Goal: Find contact information: Find contact information

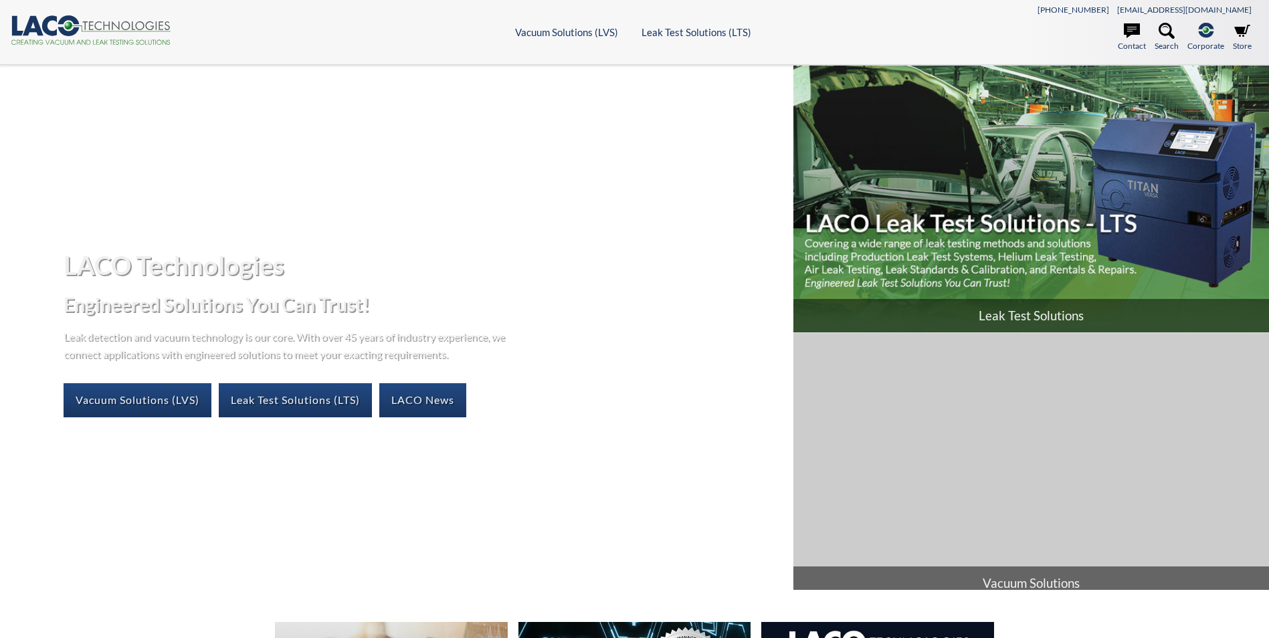
select select "Language Translate Widget"
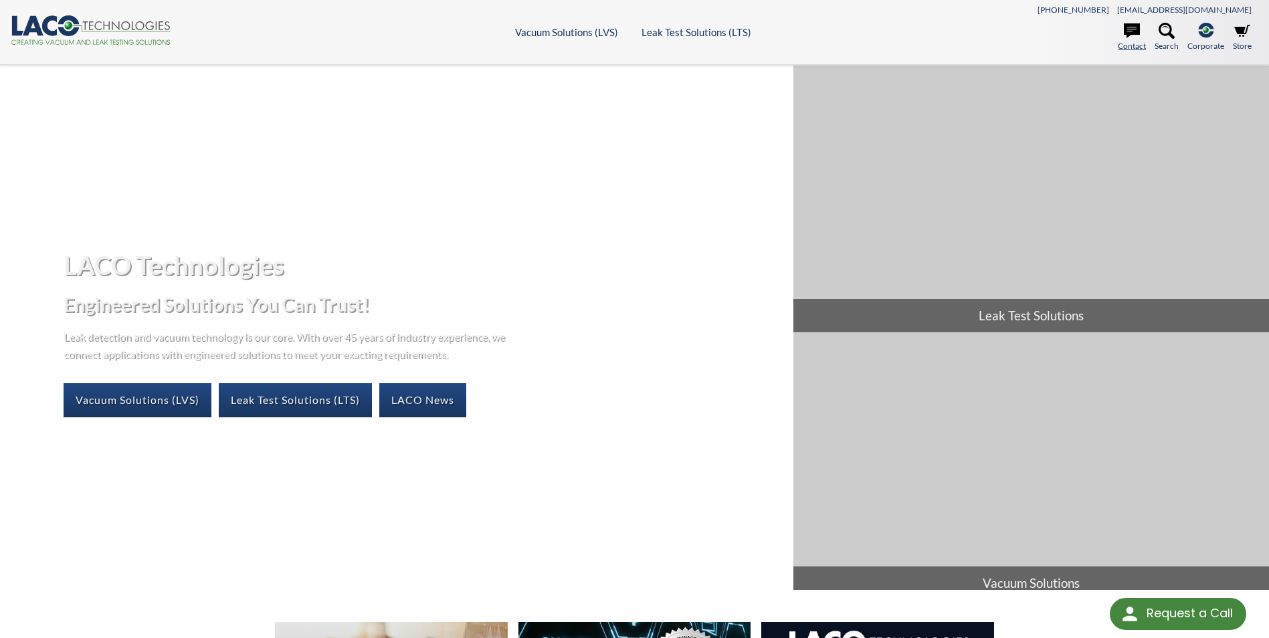
click at [1131, 36] on icon at bounding box center [1132, 31] width 16 height 16
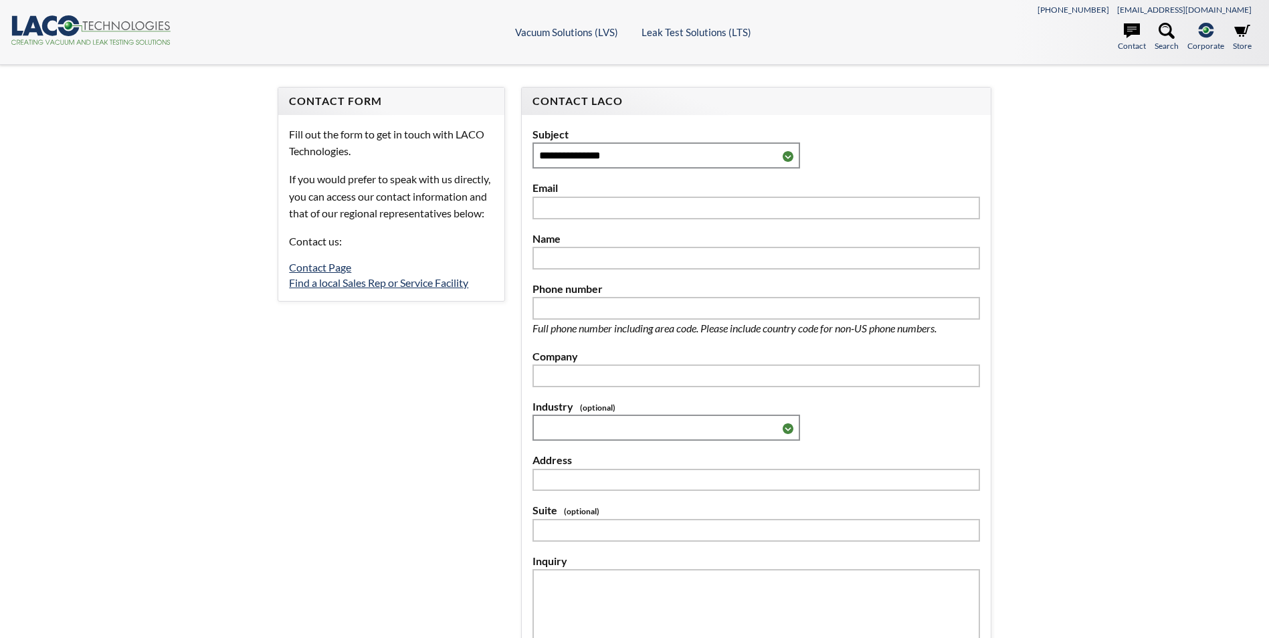
select select "Language Translate Widget"
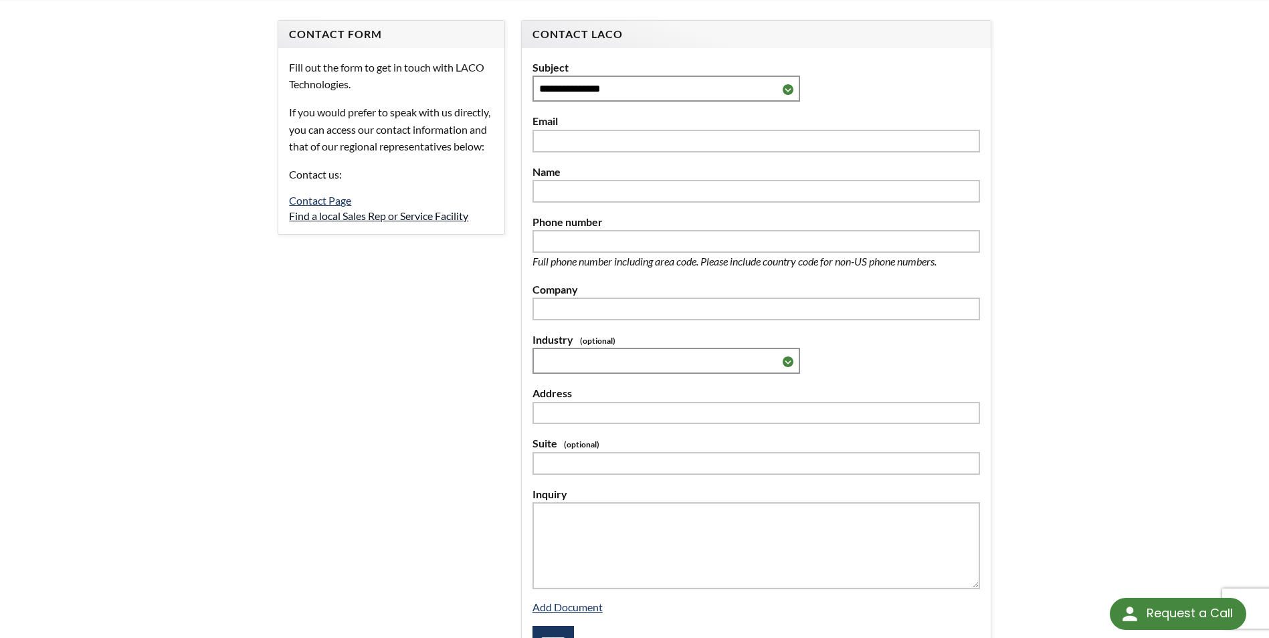
click at [435, 222] on link "Find a local Sales Rep or Service Facility" at bounding box center [378, 215] width 179 height 13
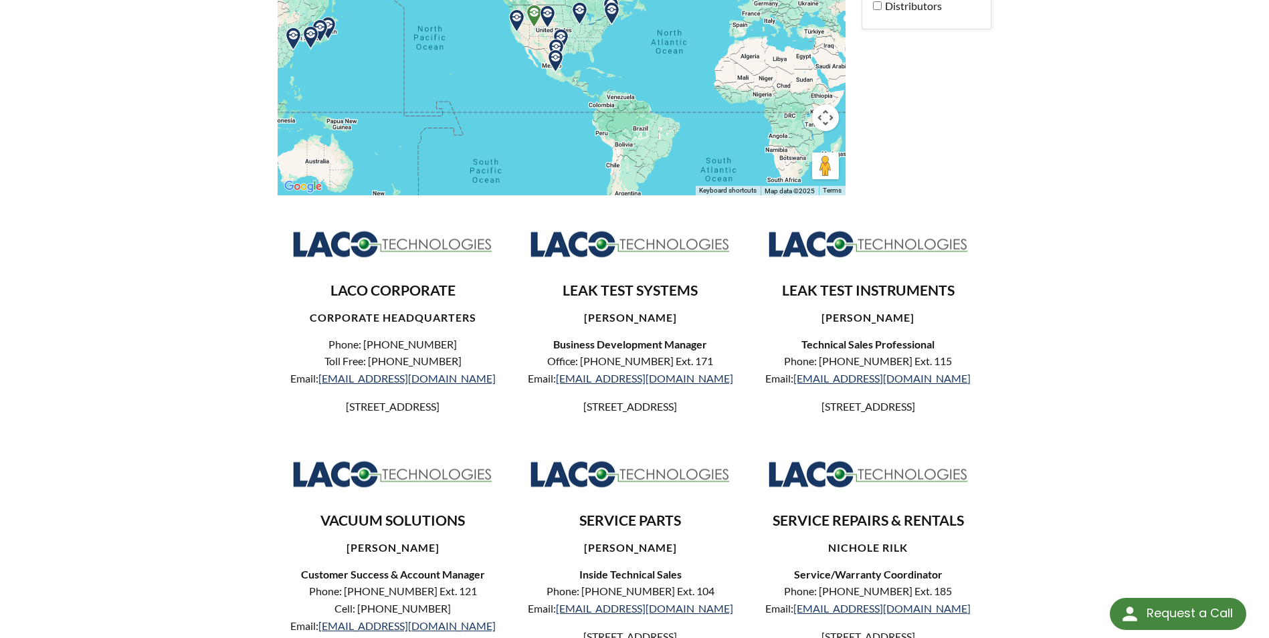
scroll to position [268, 0]
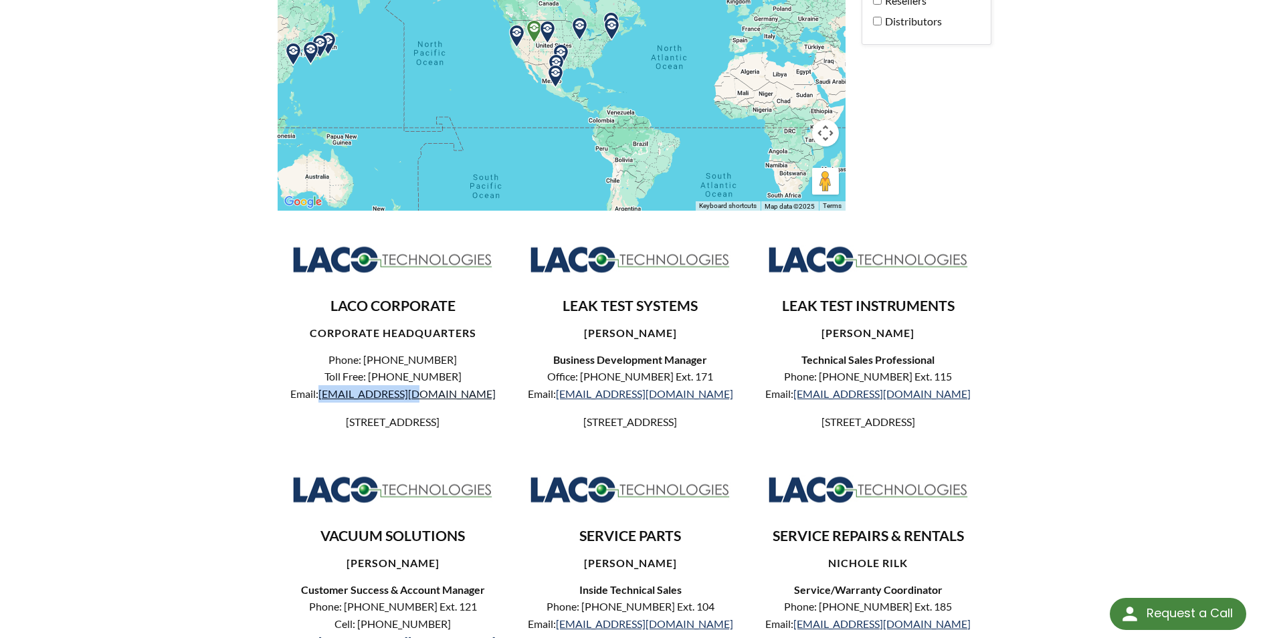
drag, startPoint x: 459, startPoint y: 398, endPoint x: 364, endPoint y: 400, distance: 95.0
click at [364, 400] on p "Phone: [PHONE_NUMBER] Toll Free: [PHONE_NUMBER] Email: [EMAIL_ADDRESS][DOMAIN_N…" at bounding box center [392, 376] width 208 height 51
copy link "[EMAIL_ADDRESS][DOMAIN_NAME]"
